Goal: Task Accomplishment & Management: Manage account settings

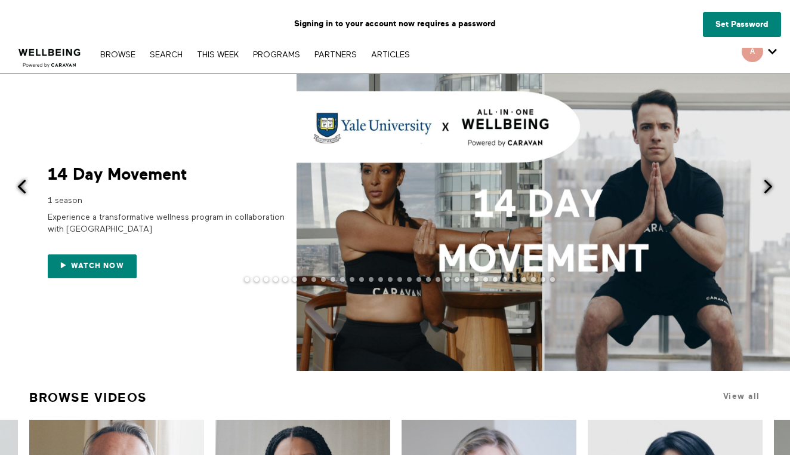
scroll to position [13, 0]
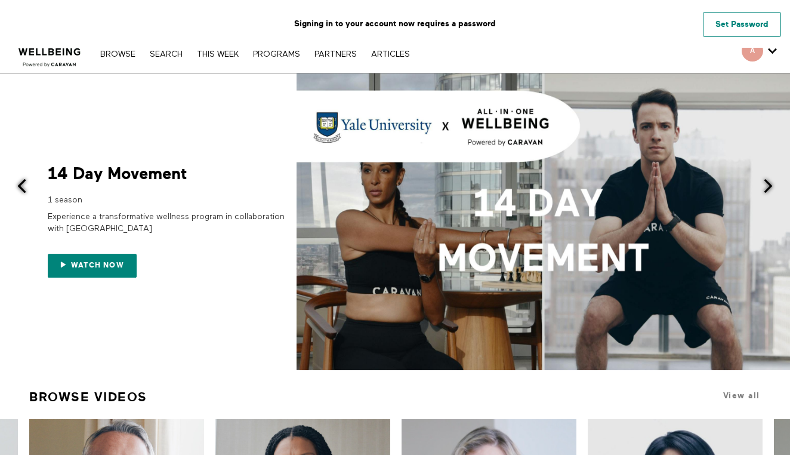
click at [746, 21] on link "Set Password" at bounding box center [742, 24] width 78 height 25
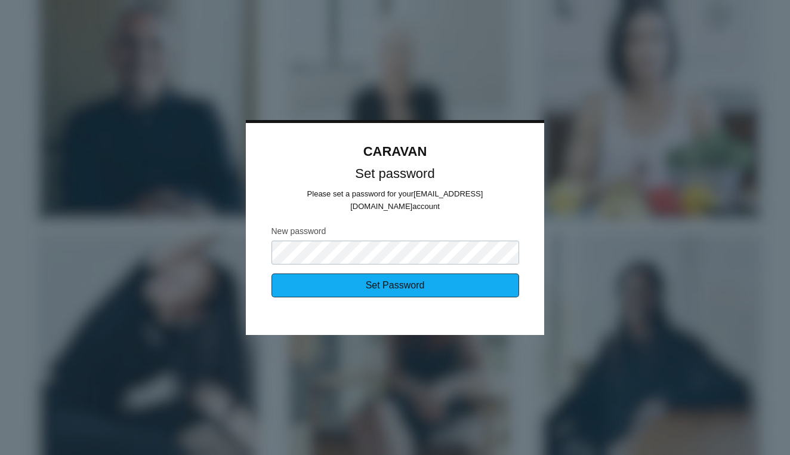
click at [456, 279] on input "Set Password" at bounding box center [396, 285] width 248 height 24
type input "Set Password"
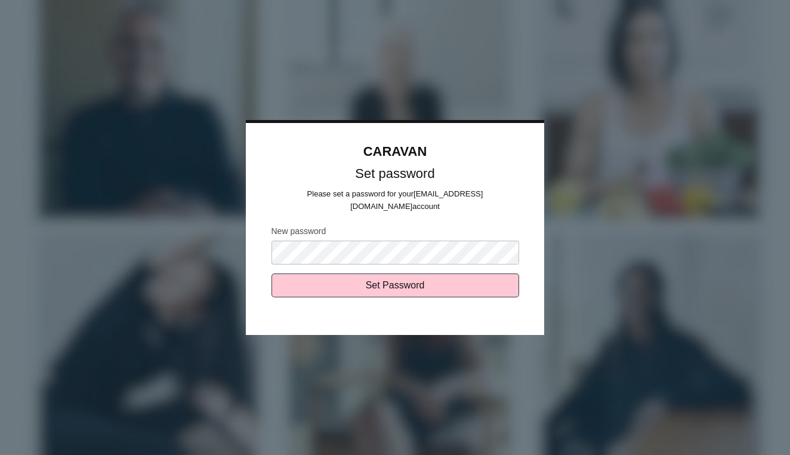
click at [532, 101] on div at bounding box center [395, 227] width 790 height 455
click at [562, 108] on div at bounding box center [395, 227] width 790 height 455
click at [518, 113] on div at bounding box center [395, 227] width 790 height 455
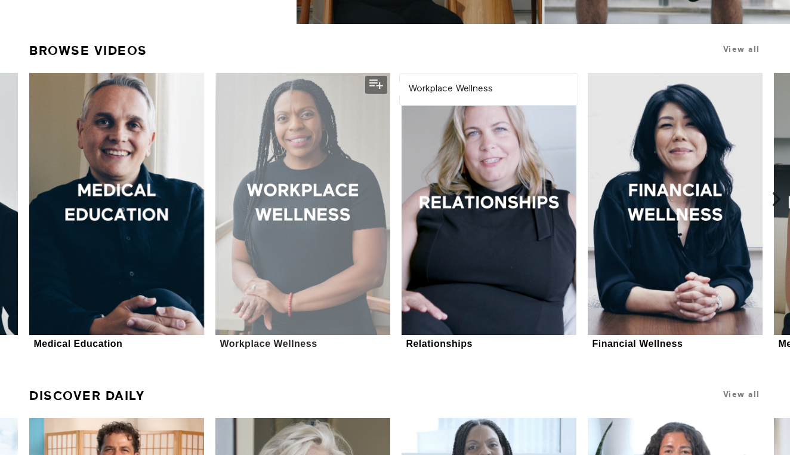
scroll to position [309, 0]
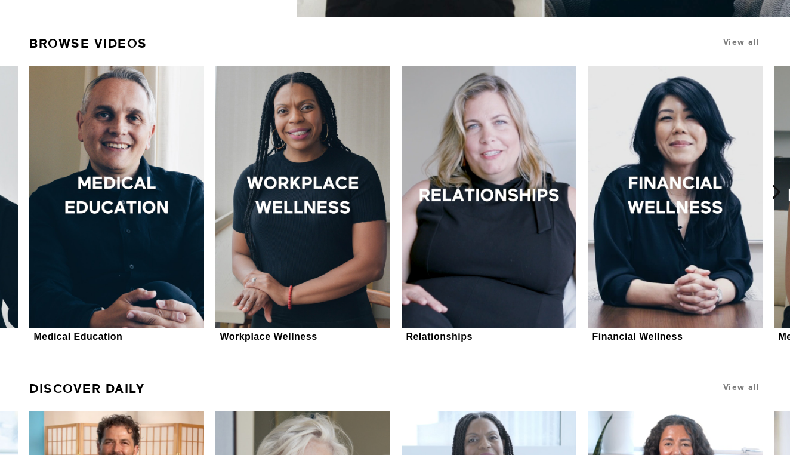
scroll to position [313, 0]
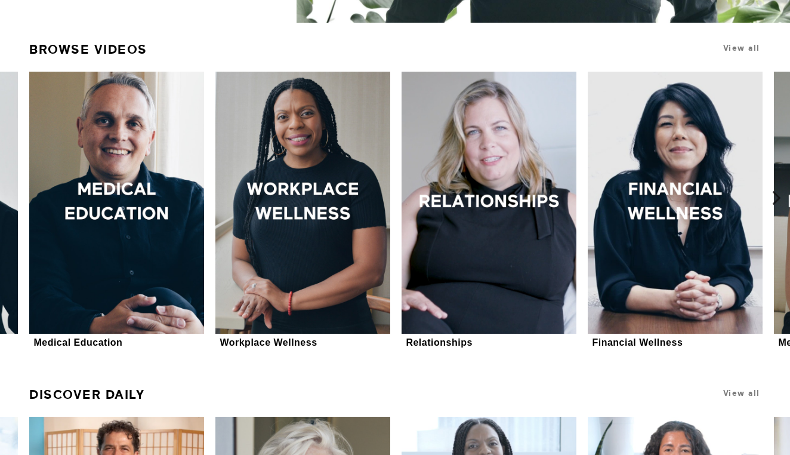
click at [775, 193] on icon at bounding box center [776, 197] width 15 height 15
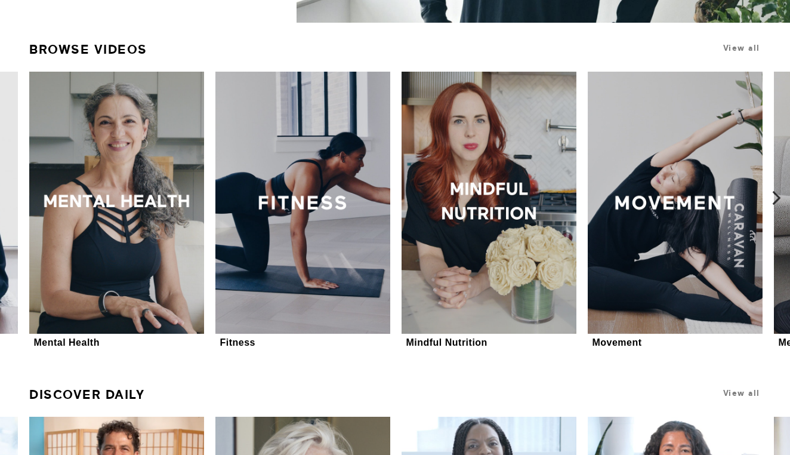
click at [775, 194] on icon at bounding box center [776, 197] width 15 height 15
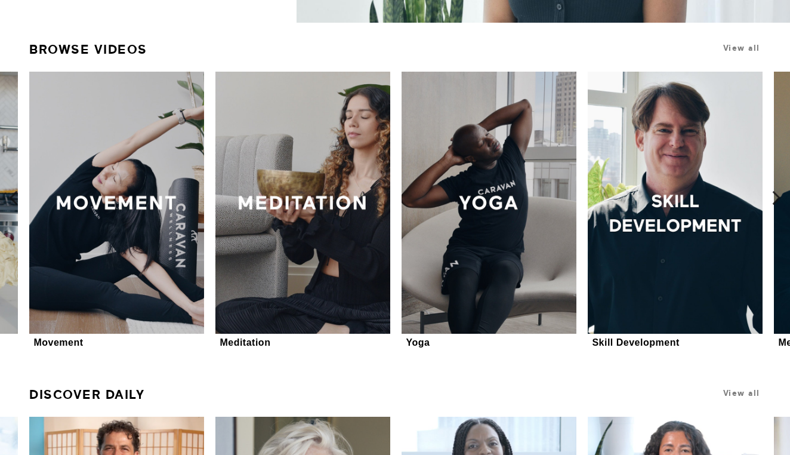
click at [14, 198] on icon at bounding box center [13, 197] width 15 height 15
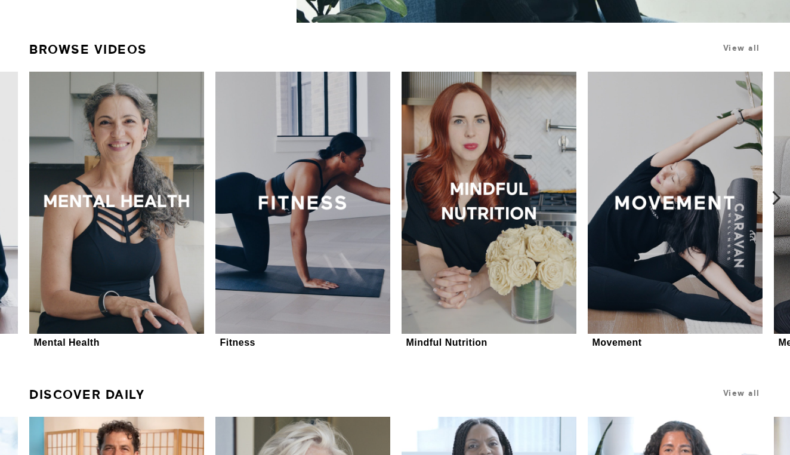
click at [781, 201] on icon at bounding box center [776, 197] width 15 height 15
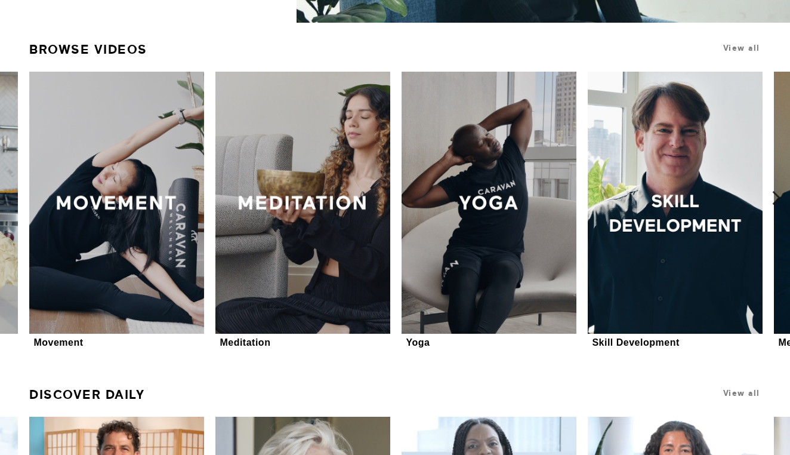
click at [780, 200] on icon at bounding box center [776, 197] width 15 height 15
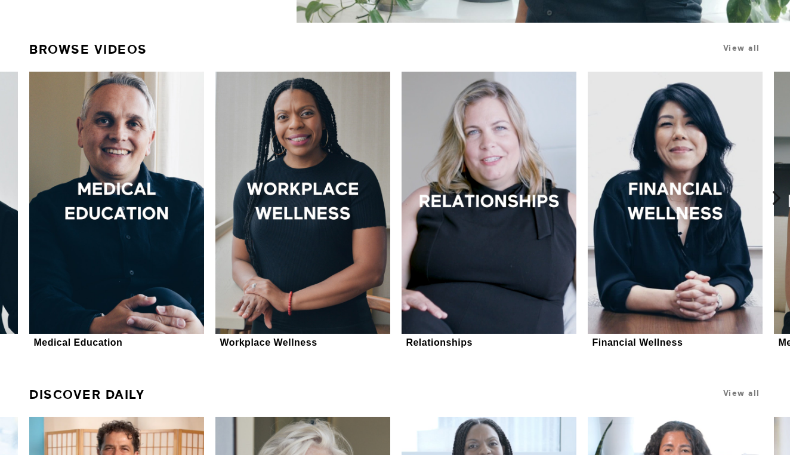
click at [775, 198] on icon at bounding box center [776, 197] width 15 height 15
